Goal: Navigation & Orientation: Find specific page/section

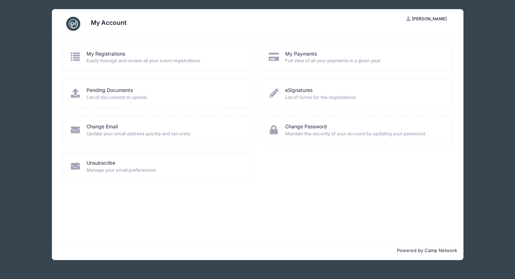
click at [292, 67] on div "My Payments Full view of all your payments in a given year." at bounding box center [357, 57] width 192 height 28
click at [292, 56] on link "My Payments" at bounding box center [301, 53] width 32 height 7
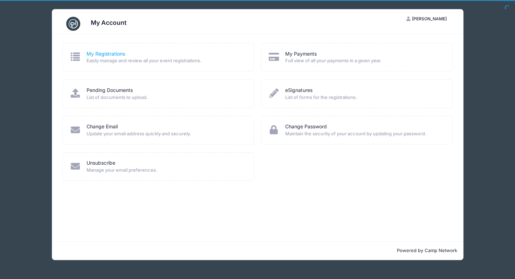
click at [109, 53] on link "My Registrations" at bounding box center [105, 53] width 39 height 7
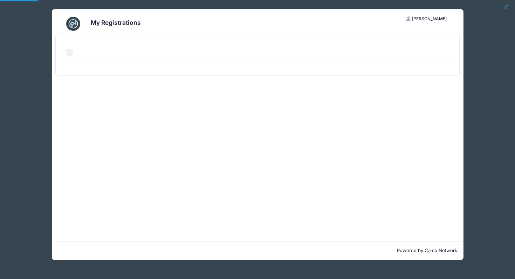
select select "50"
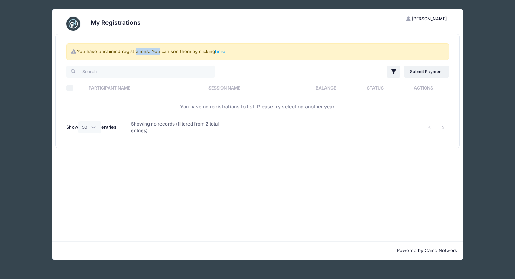
drag, startPoint x: 134, startPoint y: 53, endPoint x: 156, endPoint y: 55, distance: 22.1
click at [156, 55] on div "You have unclaimed registrations. You can see them by clicking here ." at bounding box center [257, 51] width 383 height 17
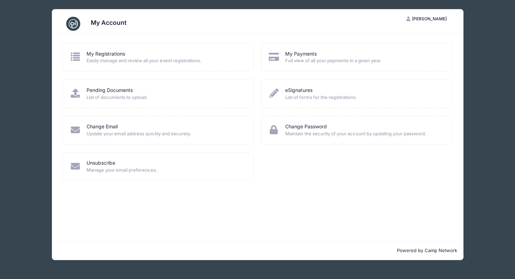
click at [144, 96] on span "List of documents to upload." at bounding box center [165, 97] width 158 height 7
click at [127, 89] on link "Pending Documents" at bounding box center [109, 90] width 46 height 7
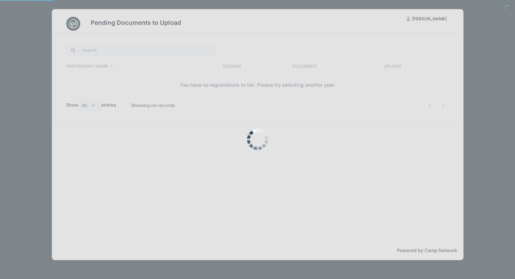
select select "50"
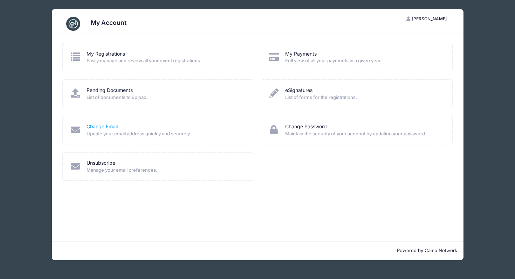
click at [117, 125] on link "Change Email" at bounding box center [101, 126] width 31 height 7
click at [298, 90] on link "eSignatures" at bounding box center [298, 90] width 27 height 7
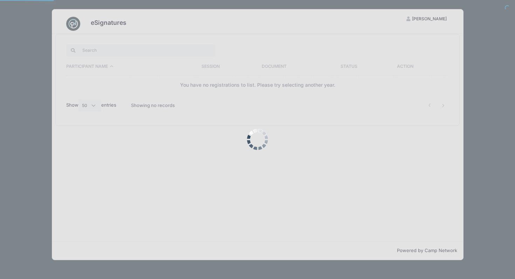
select select "50"
